Goal: Information Seeking & Learning: Learn about a topic

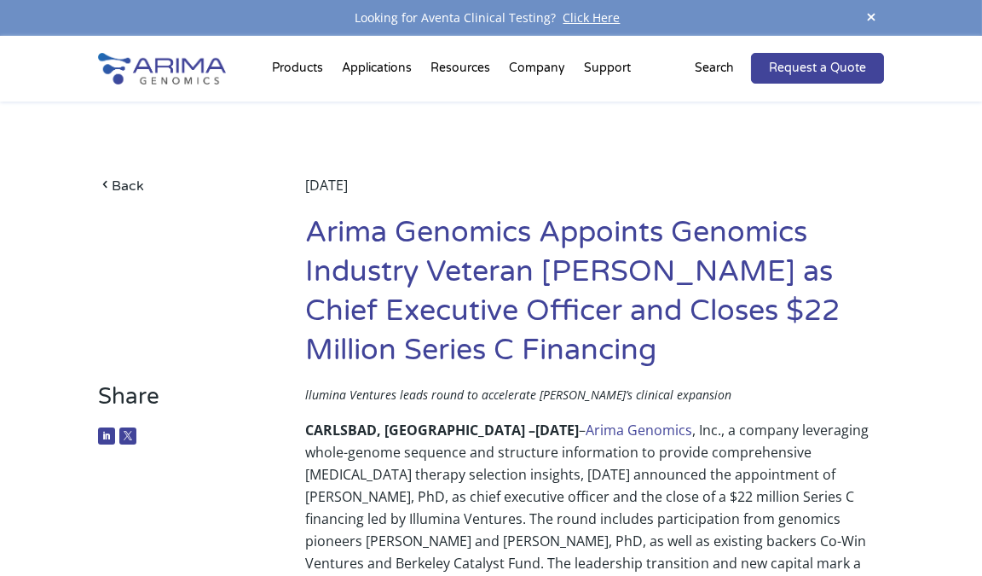
click at [809, 487] on p "CARLSBAD, CA – June 17, 2025 – Arima Genomics , Inc., a company leveraging whol…" at bounding box center [594, 514] width 579 height 191
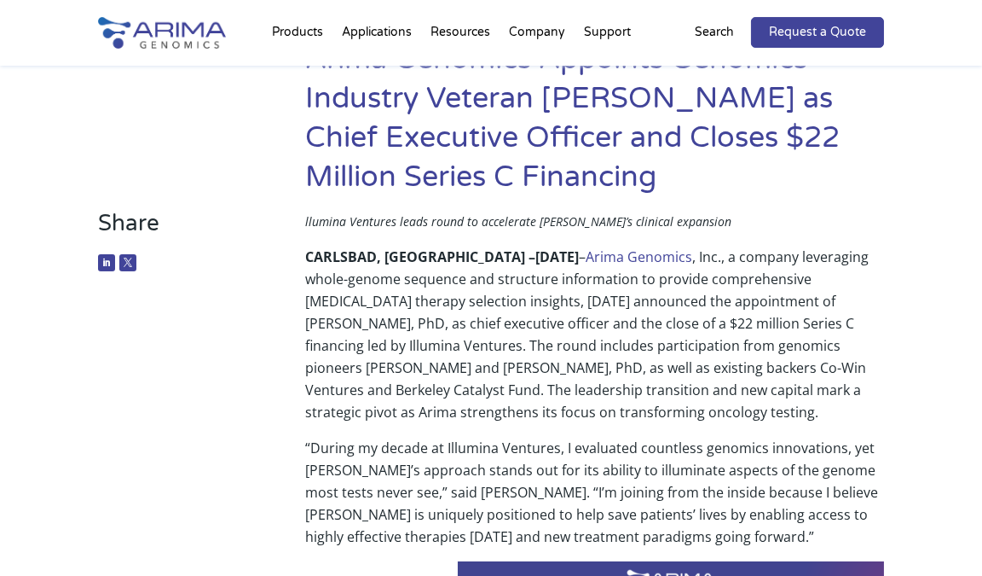
scroll to position [179, 0]
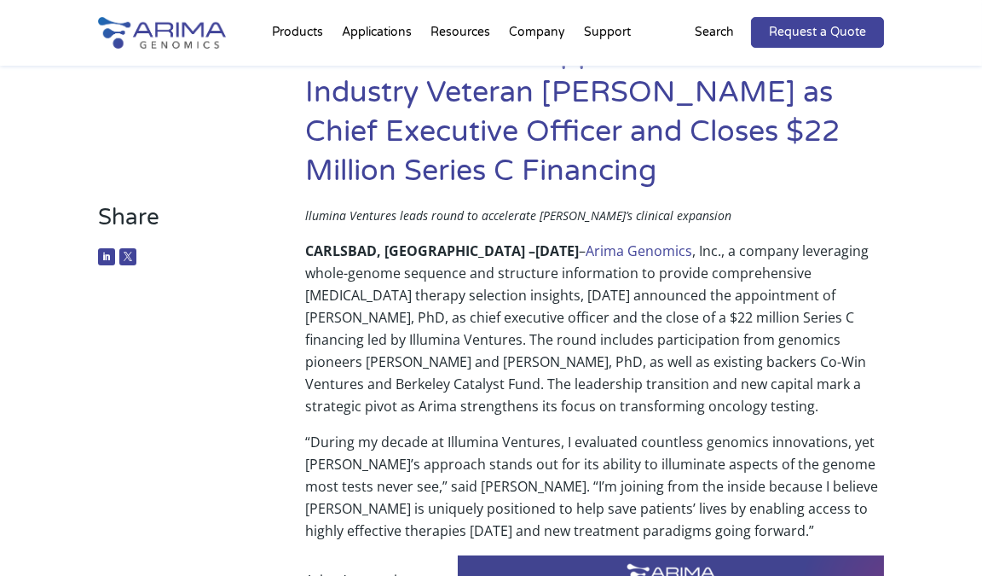
click at [746, 322] on p "CARLSBAD, CA – June 17, 2025 – Arima Genomics , Inc., a company leveraging whol…" at bounding box center [594, 335] width 579 height 191
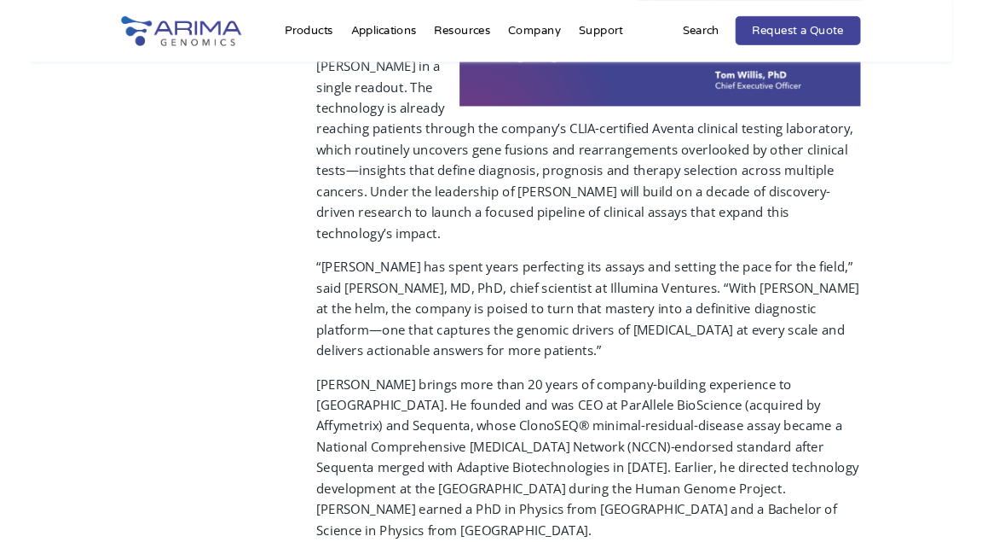
scroll to position [850, 0]
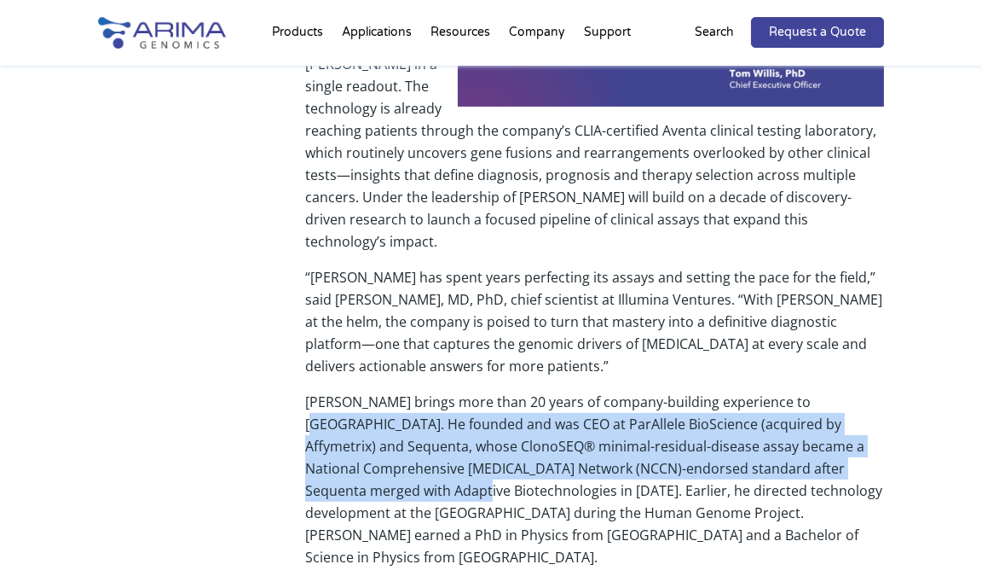
drag, startPoint x: 787, startPoint y: 381, endPoint x: 352, endPoint y: 468, distance: 443.5
click at [352, 468] on p "Willis brings more than 20 years of company-building experience to Arima. He fo…" at bounding box center [594, 486] width 579 height 191
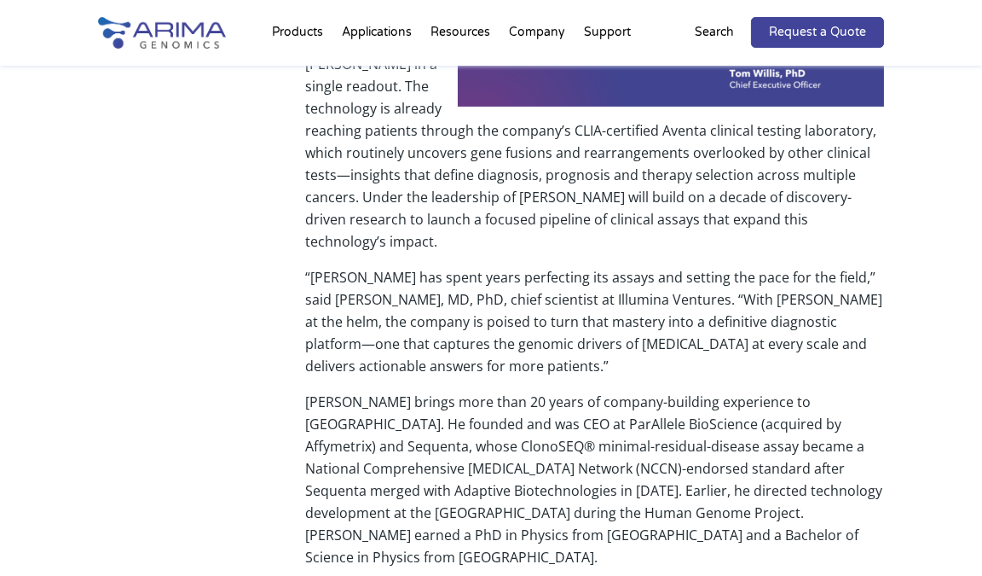
drag, startPoint x: 546, startPoint y: 565, endPoint x: 322, endPoint y: 537, distance: 225.2
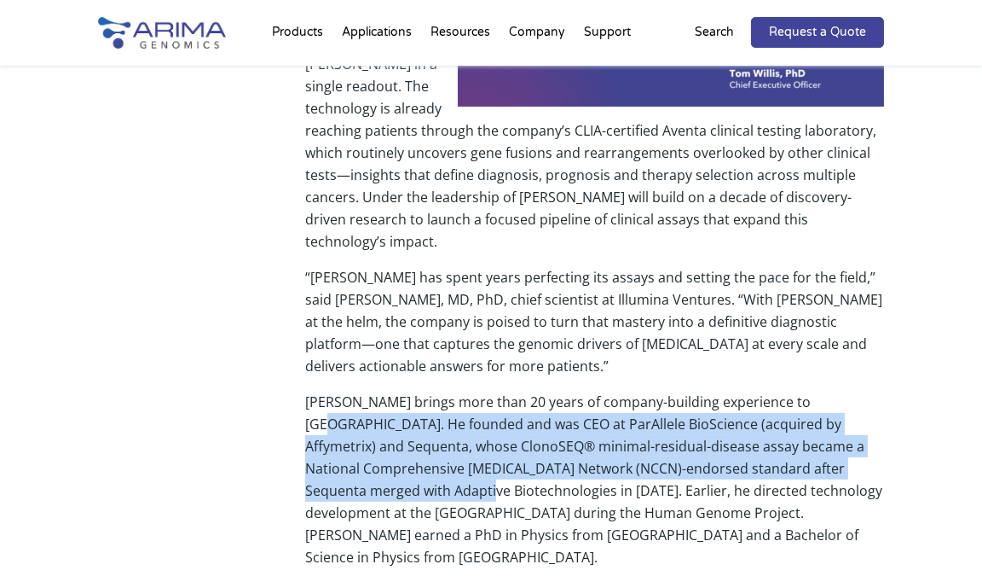
drag, startPoint x: 802, startPoint y: 373, endPoint x: 354, endPoint y: 460, distance: 456.1
click at [354, 460] on p "Willis brings more than 20 years of company-building experience to Arima. He fo…" at bounding box center [594, 486] width 579 height 191
copy p "founded and was CEO at ParAllele BioScience (acquired by Affymetrix) and Sequen…"
click at [945, 92] on div "Share llumina Ventures leads round to accelerate Arima’s clinical expansion CAR…" at bounding box center [491, 341] width 982 height 1617
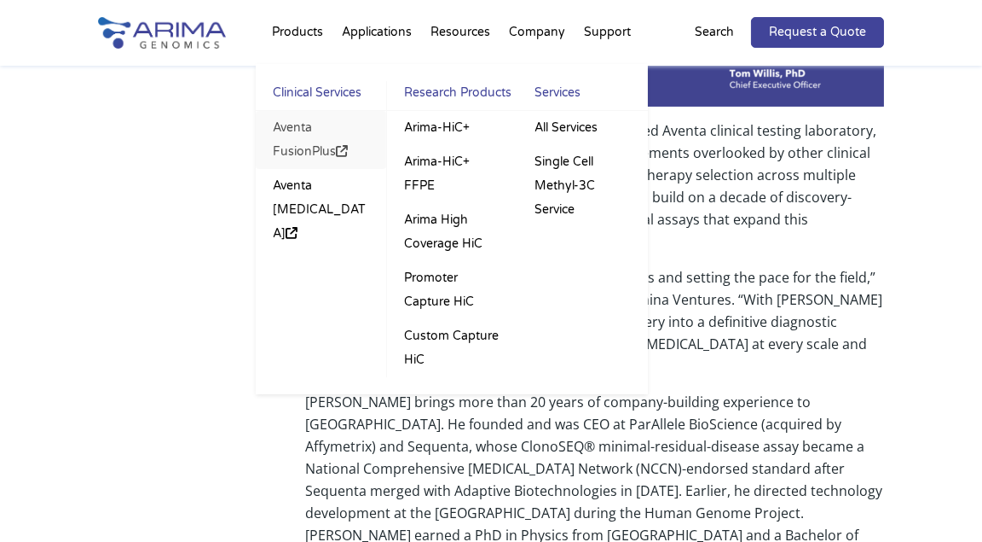
click at [310, 148] on link "Aventa FusionPlus" at bounding box center [321, 140] width 131 height 58
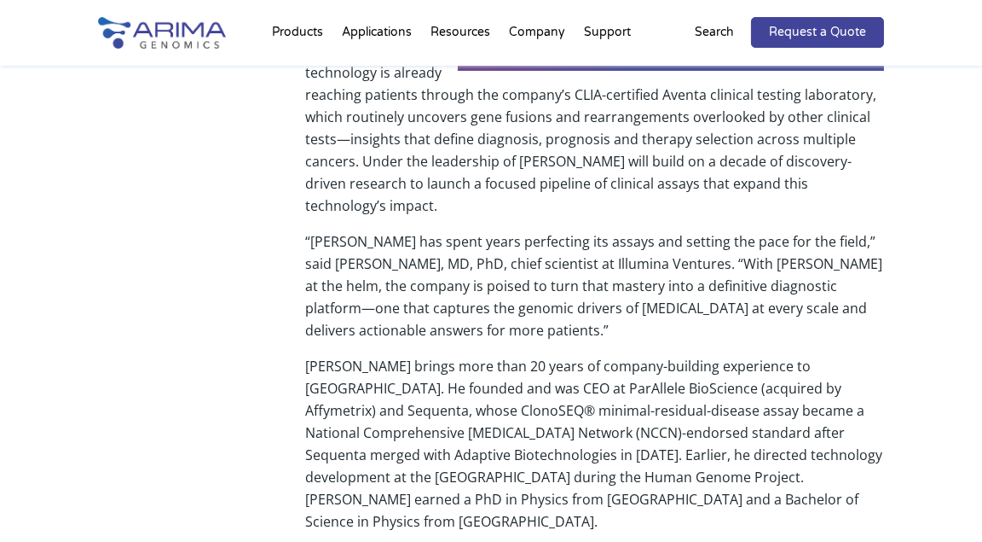
click at [257, 192] on div "Share llumina Ventures leads round to accelerate Arima’s clinical expansion CAR…" at bounding box center [491, 266] width 786 height 1538
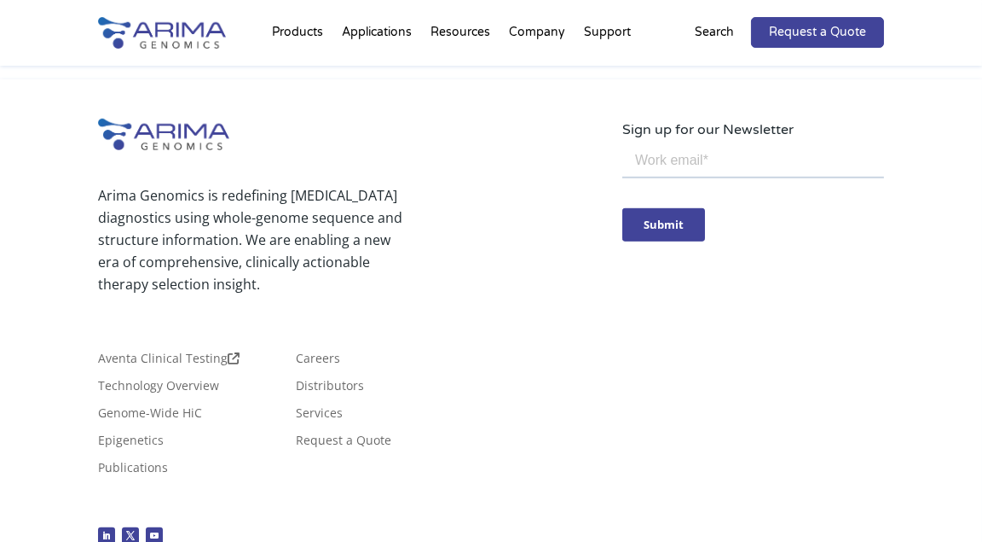
scroll to position [4, 0]
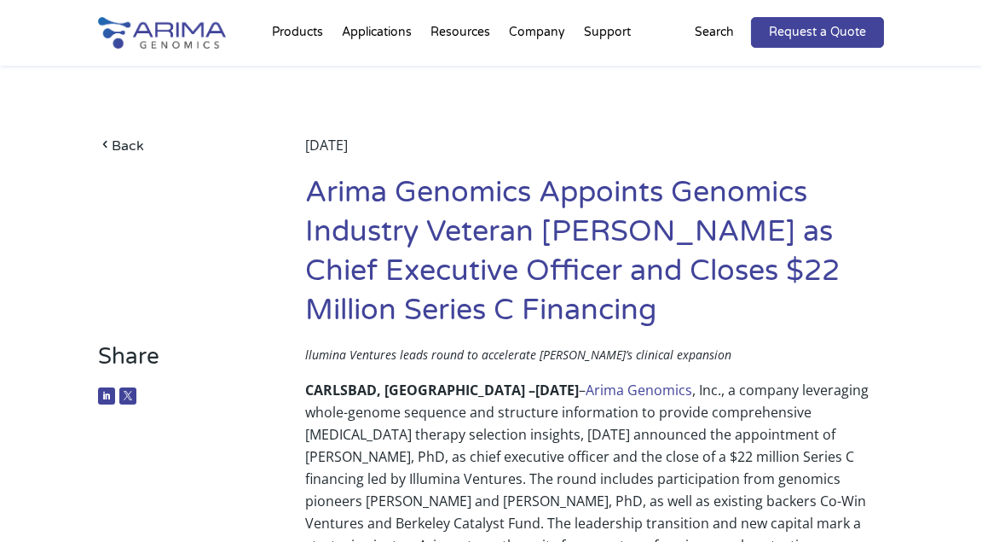
click at [795, 455] on p "CARLSBAD, CA – June 17, 2025 – Arima Genomics , Inc., a company leveraging whol…" at bounding box center [594, 474] width 579 height 191
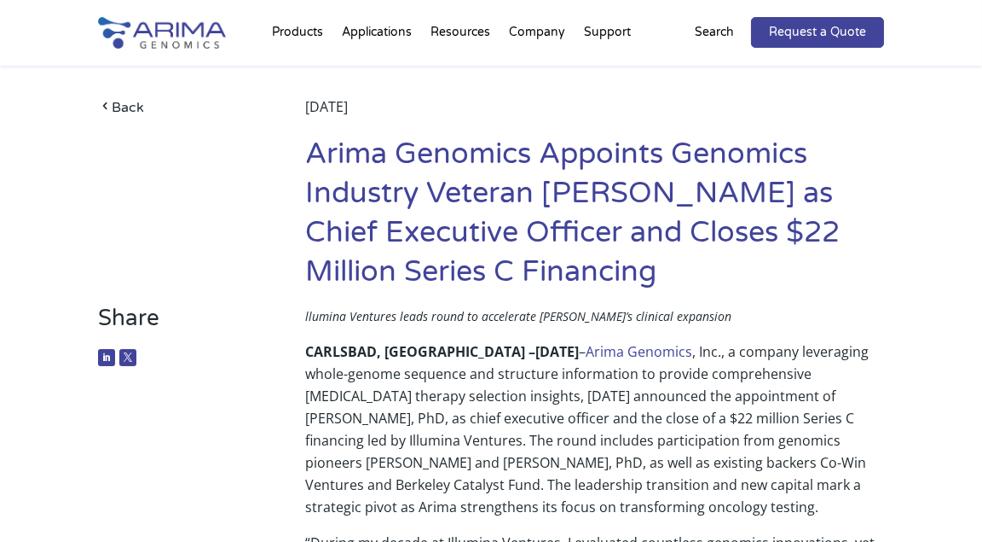
scroll to position [49, 0]
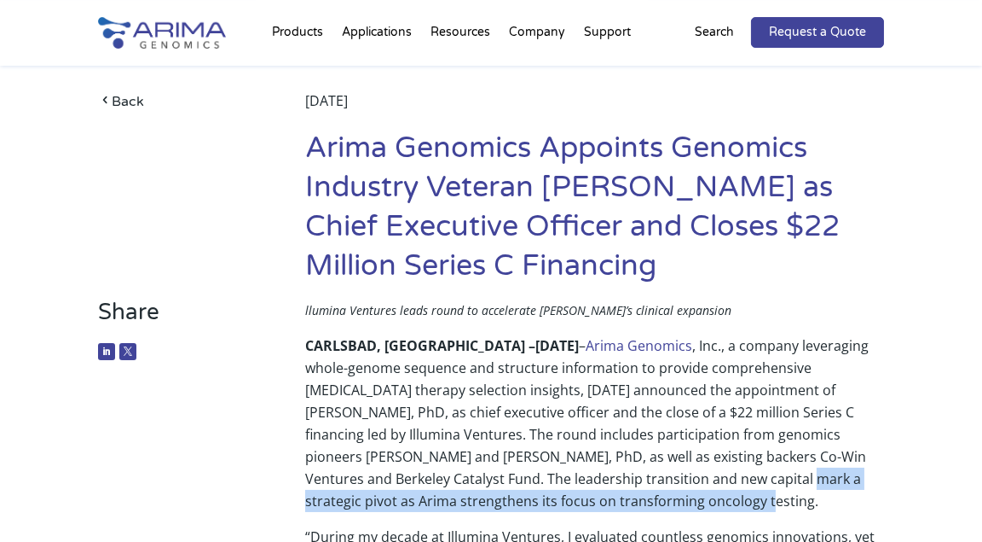
drag, startPoint x: 591, startPoint y: 481, endPoint x: 604, endPoint y: 498, distance: 21.3
click at [604, 498] on p "CARLSBAD, CA – June 17, 2025 – Arima Genomics , Inc., a company leveraging whol…" at bounding box center [594, 429] width 579 height 191
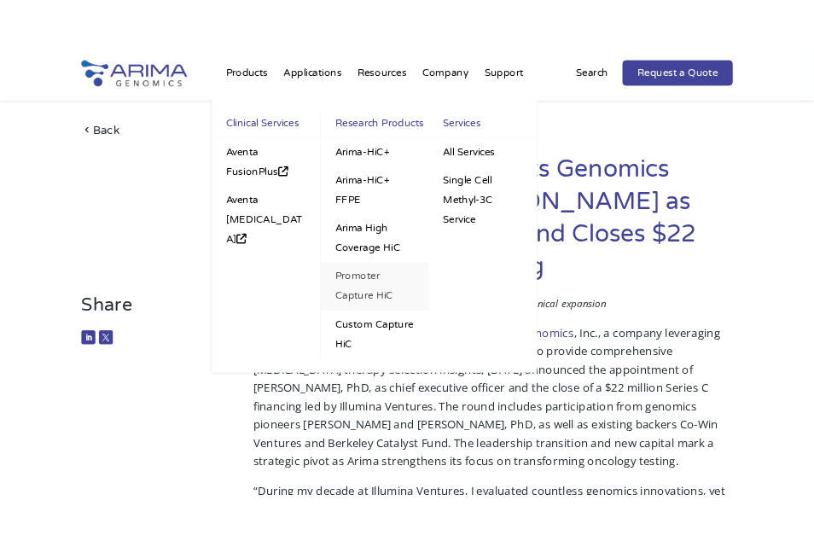
scroll to position [923, 0]
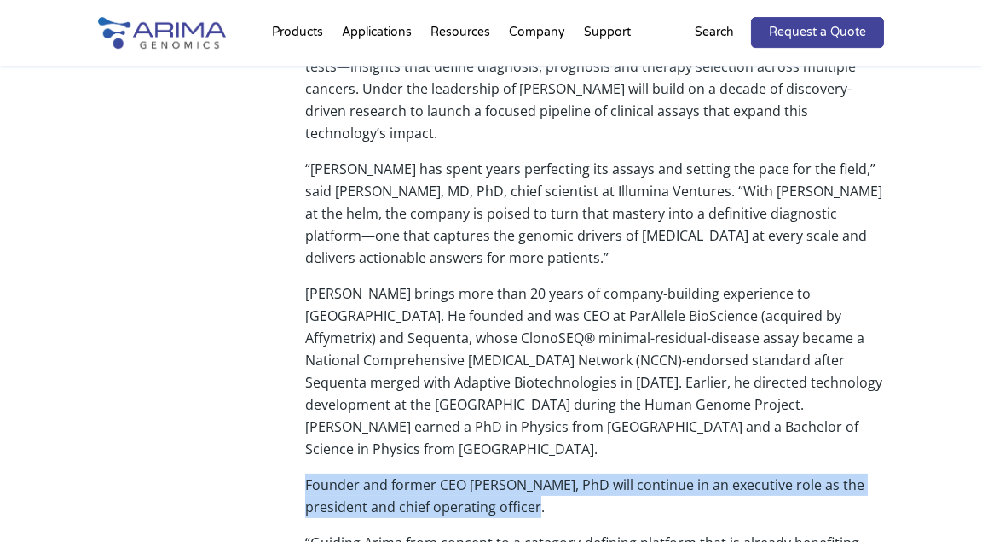
drag, startPoint x: 307, startPoint y: 438, endPoint x: 553, endPoint y: 455, distance: 246.1
click at [553, 473] on p "Founder and former CEO Sid Selvaraj, PhD will continue in an executive role as …" at bounding box center [594, 502] width 579 height 58
copy p "Founder and former CEO Sid Selvaraj, PhD will continue in an executive role as …"
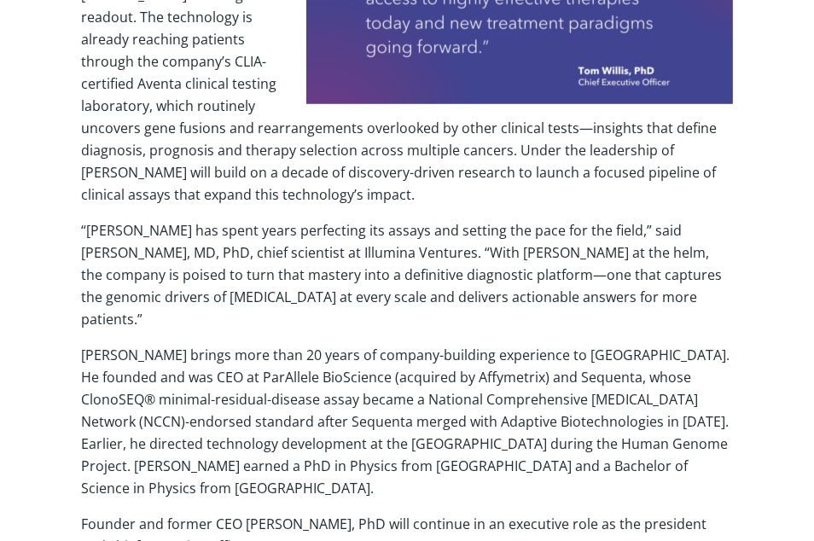
click at [785, 47] on div "Share llumina Ventures leads round to accelerate Arima’s clinical expansion CAR…" at bounding box center [407, 260] width 814 height 1593
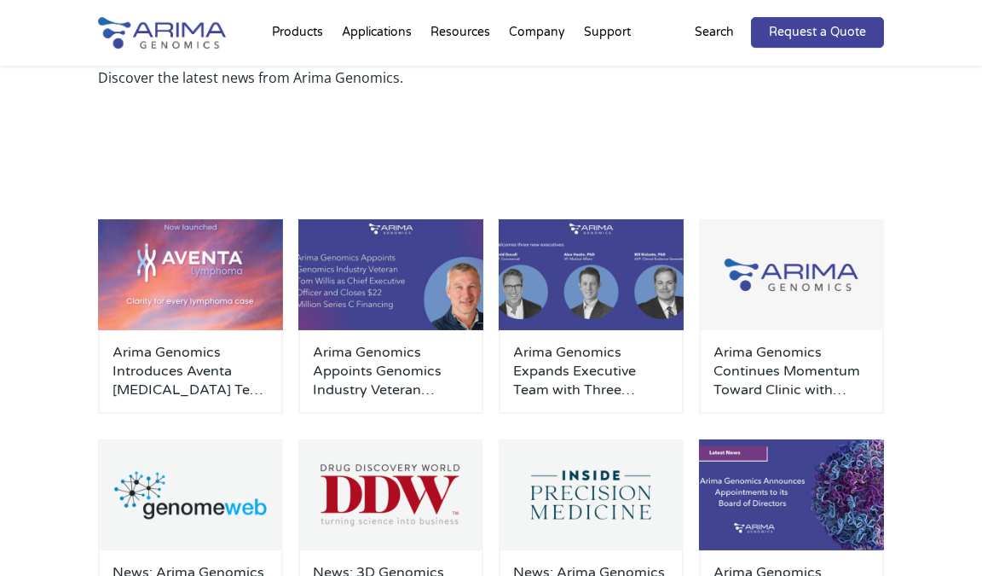
scroll to position [179, 0]
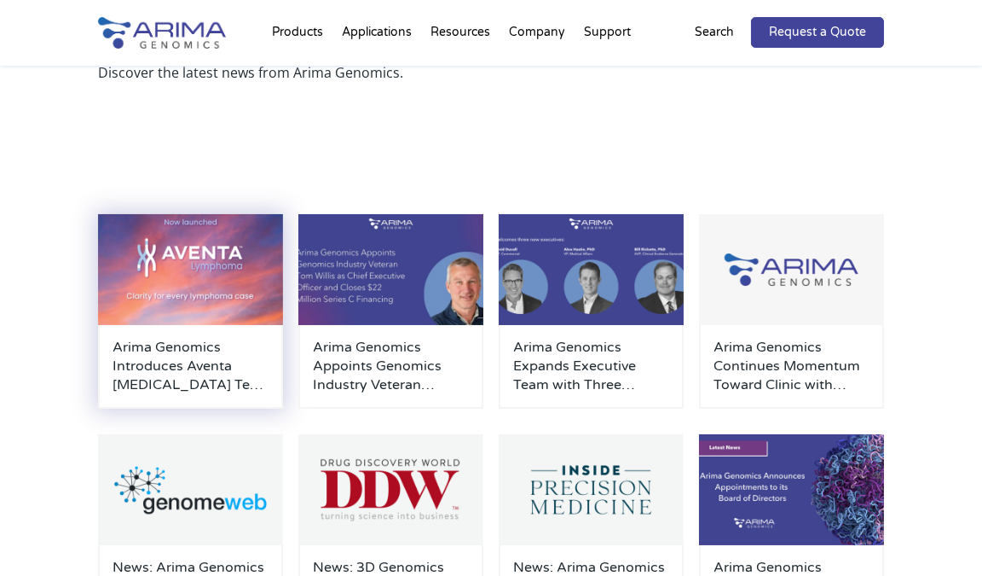
click at [126, 342] on h3 "Arima Genomics Introduces Aventa [MEDICAL_DATA] Test to Resolve Diagnostic Unce…" at bounding box center [191, 366] width 156 height 56
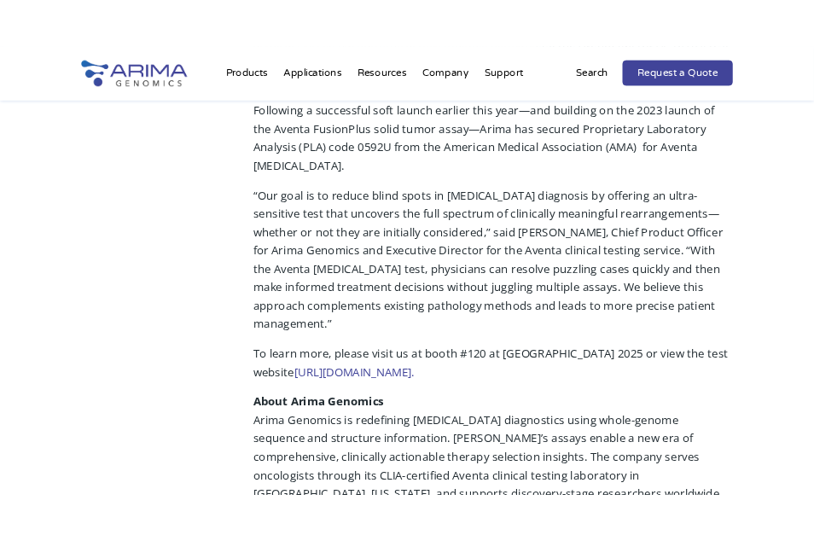
scroll to position [1332, 0]
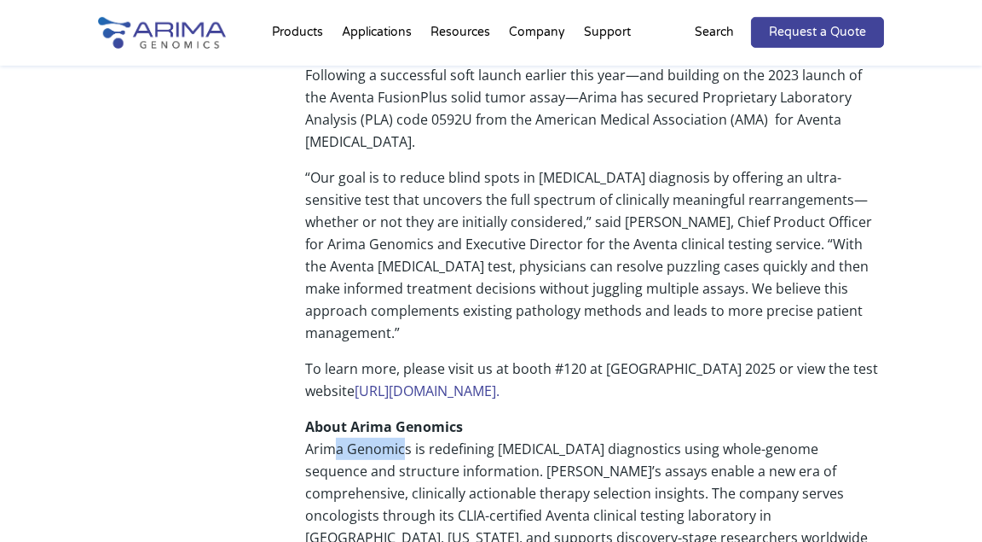
drag, startPoint x: 331, startPoint y: 323, endPoint x: 404, endPoint y: 325, distance: 73.4
click at [404, 415] on p "About Arima Genomics Arima Genomics is redefining cancer diagnostics using whol…" at bounding box center [594, 510] width 579 height 191
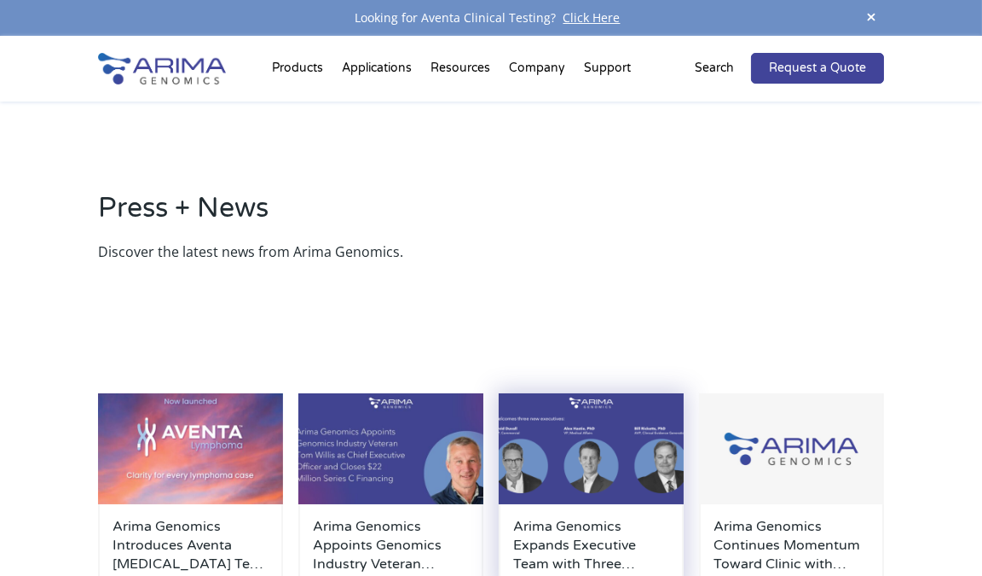
click at [574, 465] on img at bounding box center [591, 448] width 185 height 111
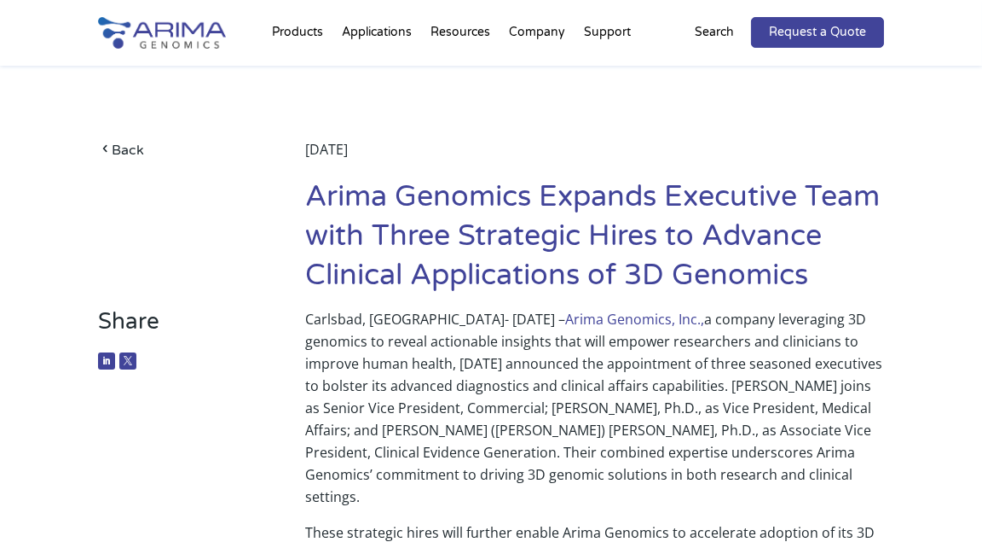
scroll to position [745, 0]
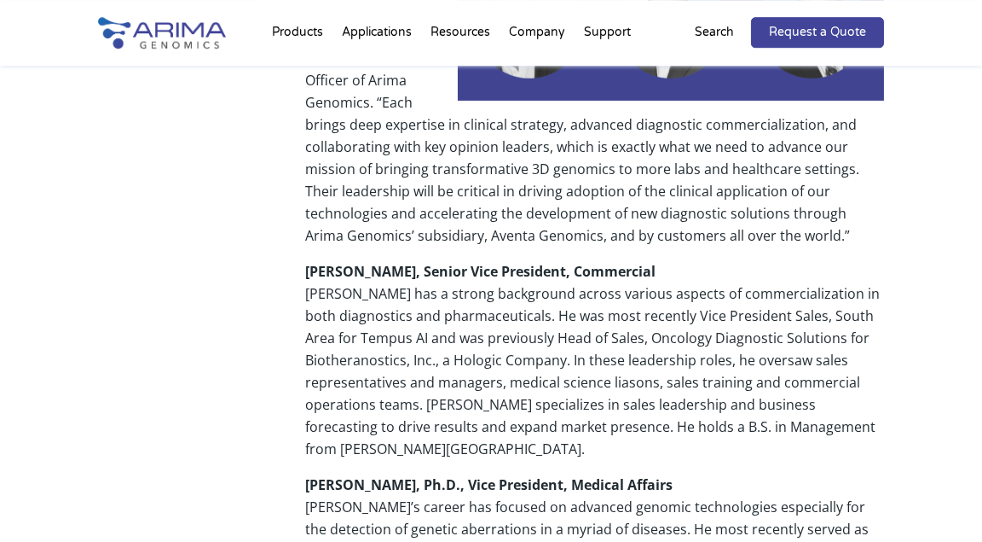
drag, startPoint x: 974, startPoint y: 230, endPoint x: 969, endPoint y: 192, distance: 38.7
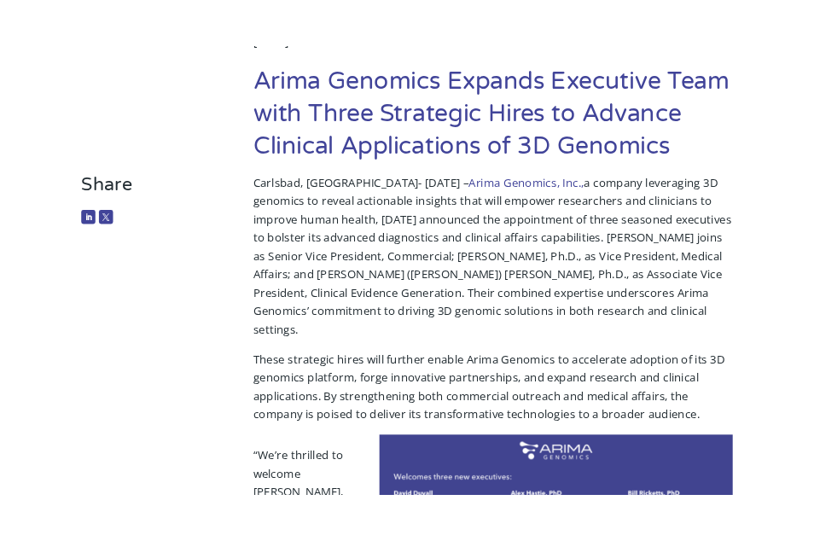
scroll to position [0, 0]
